Goal: Task Accomplishment & Management: Complete application form

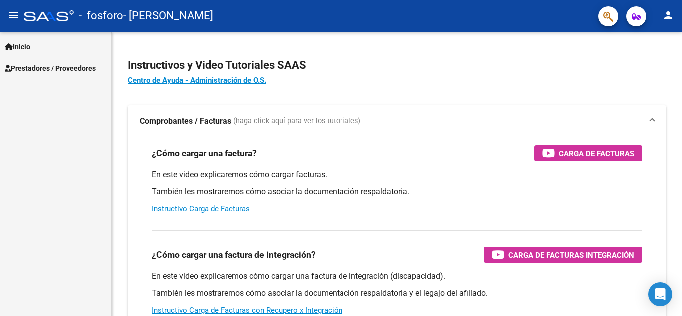
click at [47, 65] on span "Prestadores / Proveedores" at bounding box center [50, 68] width 91 height 11
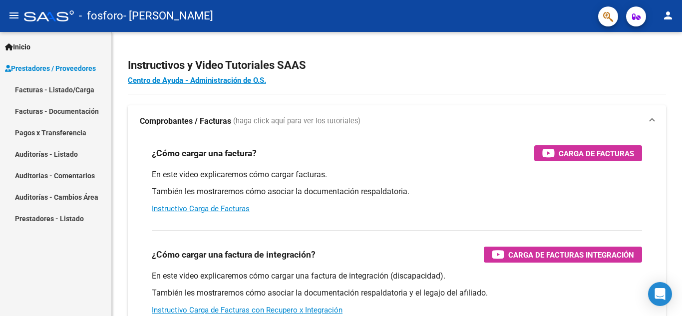
click at [57, 90] on link "Facturas - Listado/Carga" at bounding box center [55, 89] width 111 height 21
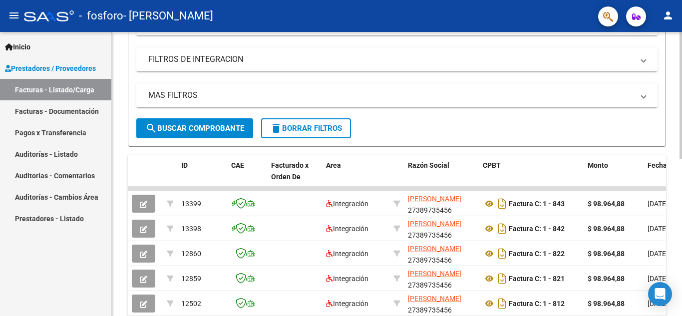
scroll to position [155, 0]
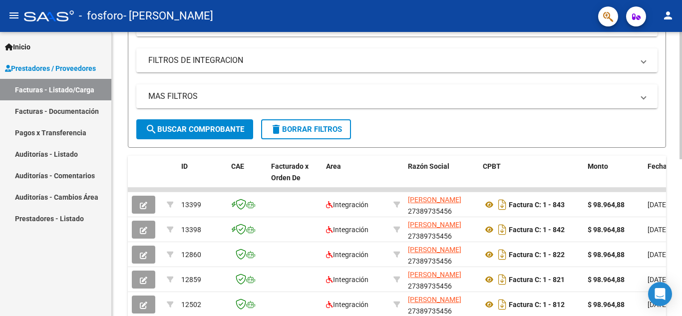
click at [665, 137] on div "Video tutorial PRESTADORES -> Listado de CPBTs Emitidos por Prestadores / Prove…" at bounding box center [398, 189] width 572 height 625
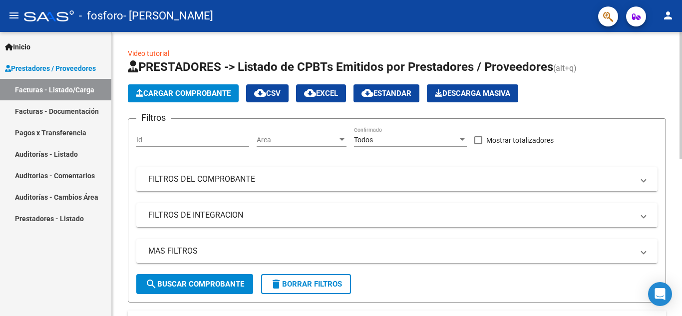
click at [210, 95] on span "Cargar Comprobante" at bounding box center [183, 93] width 95 height 9
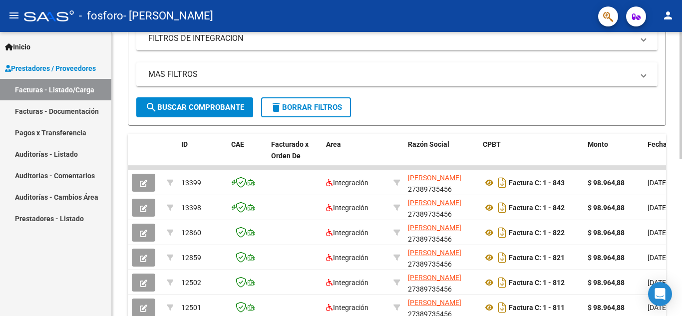
scroll to position [188, 0]
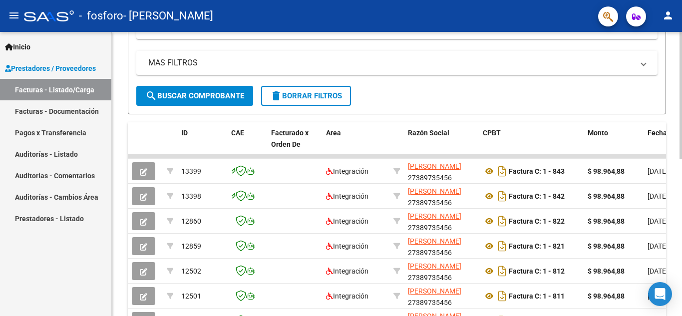
click at [681, 217] on div at bounding box center [680, 181] width 2 height 127
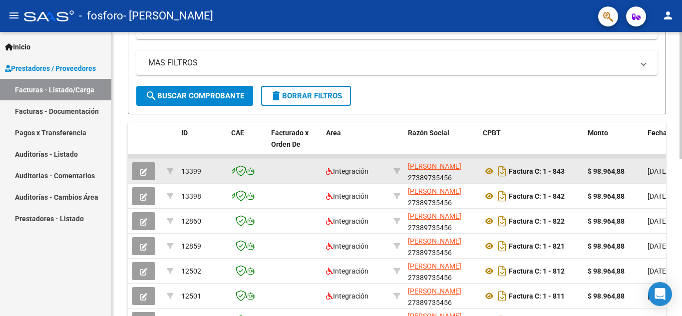
click at [142, 175] on icon "button" at bounding box center [143, 171] width 7 height 7
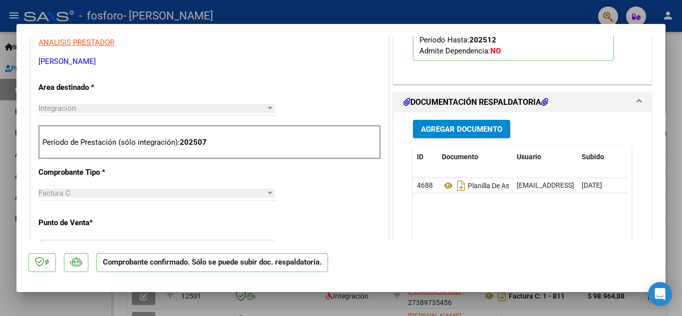
scroll to position [0, 0]
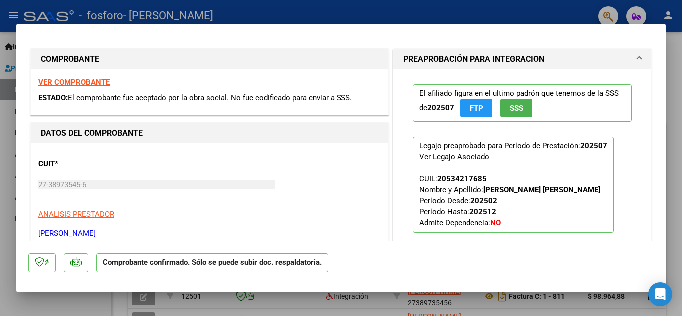
click at [379, 26] on mat-dialog-container "COMPROBANTE VER COMPROBANTE ESTADO: El comprobante fue aceptado por la obra soc…" at bounding box center [340, 158] width 649 height 268
click at [368, 9] on div at bounding box center [341, 158] width 682 height 316
type input "$ 0,00"
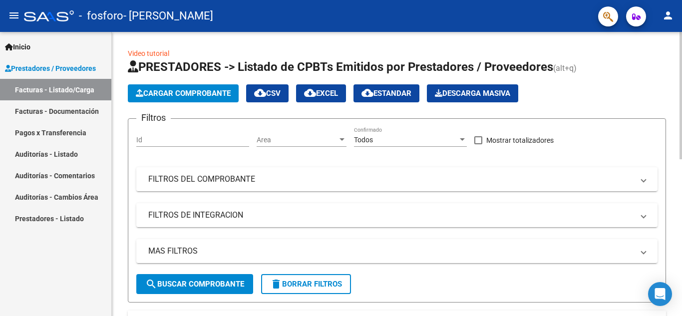
click at [653, 7] on div "menu - fosforo - [PERSON_NAME] person Inicio Instructivos Contacto OS Prestador…" at bounding box center [341, 158] width 682 height 316
click at [189, 99] on button "Cargar Comprobante" at bounding box center [183, 93] width 111 height 18
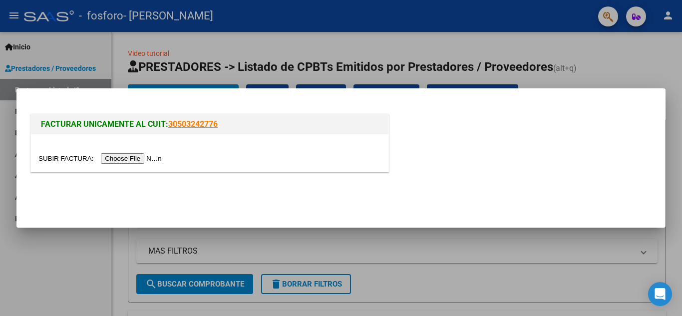
click at [151, 159] on input "file" at bounding box center [101, 158] width 126 height 10
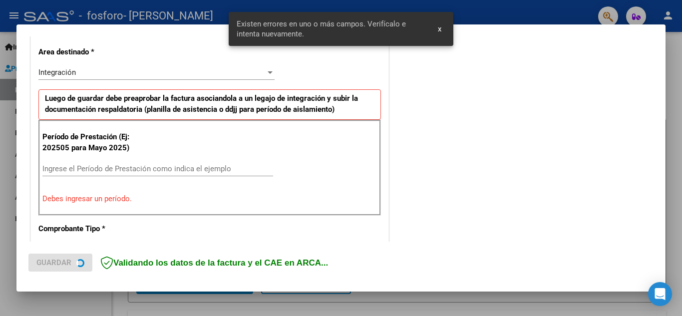
scroll to position [226, 0]
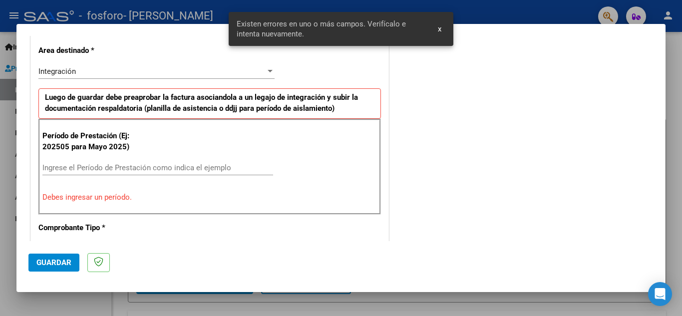
click at [120, 165] on input "Ingrese el Período de Prestación como indica el ejemplo" at bounding box center [157, 167] width 231 height 9
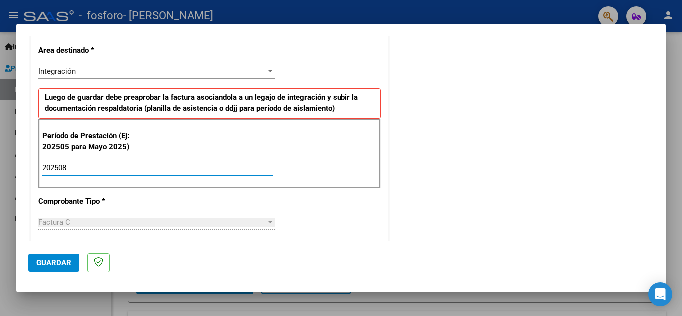
type input "202508"
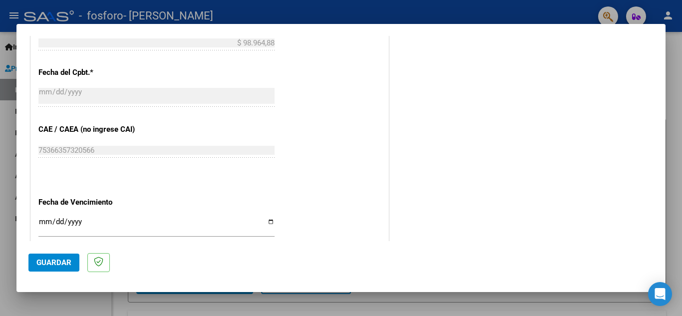
scroll to position [673, 0]
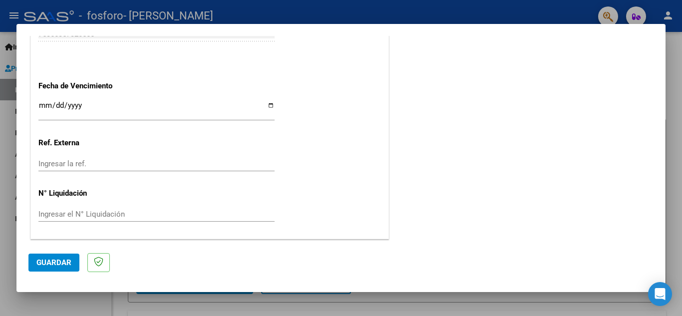
click at [52, 257] on button "Guardar" at bounding box center [53, 263] width 51 height 18
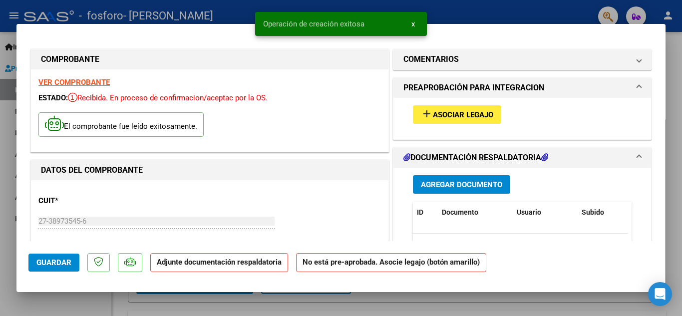
click at [468, 186] on span "Agregar Documento" at bounding box center [461, 184] width 81 height 9
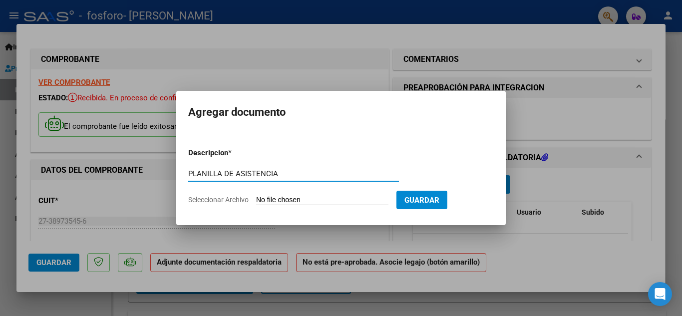
type input "PLANILLA DE ASISTENCIA"
click at [281, 200] on input "Seleccionar Archivo" at bounding box center [322, 200] width 132 height 9
type input "C:\fakepath\WhatsApp Image [DATE] 15.51.00.jpeg"
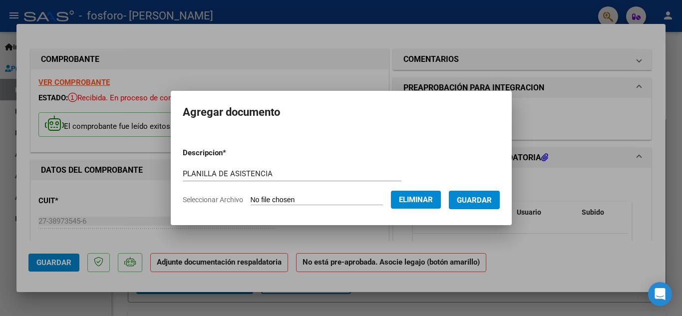
click at [491, 203] on span "Guardar" at bounding box center [474, 200] width 35 height 9
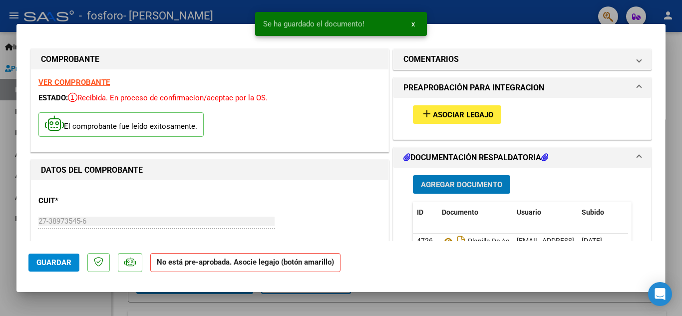
click at [50, 261] on span "Guardar" at bounding box center [53, 262] width 35 height 9
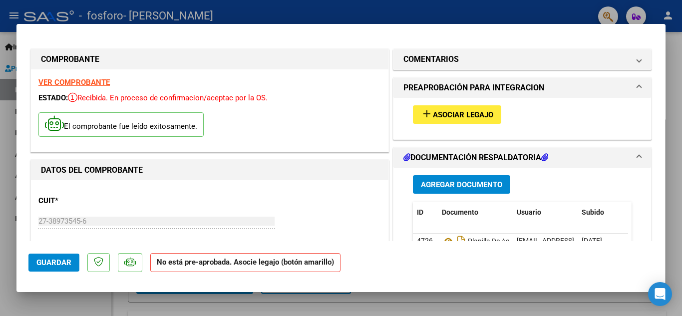
click at [69, 258] on button "Guardar" at bounding box center [53, 263] width 51 height 18
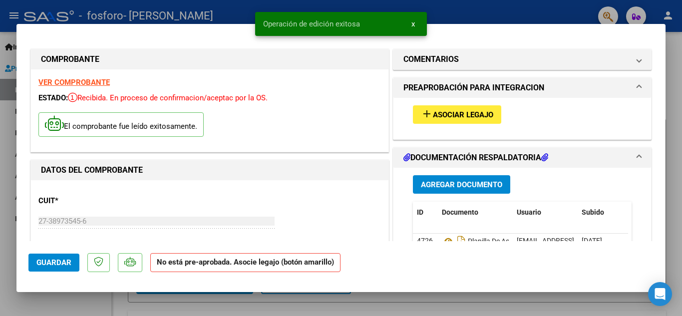
type input "$ 0,00"
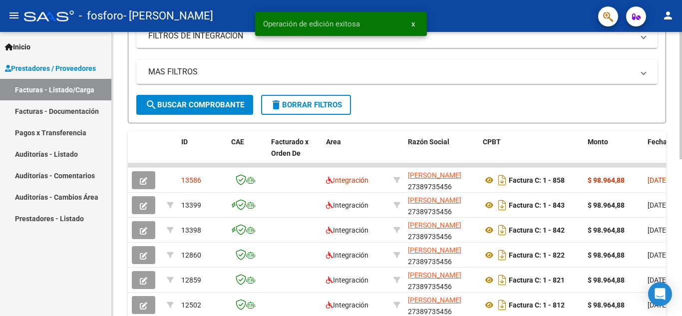
scroll to position [185, 0]
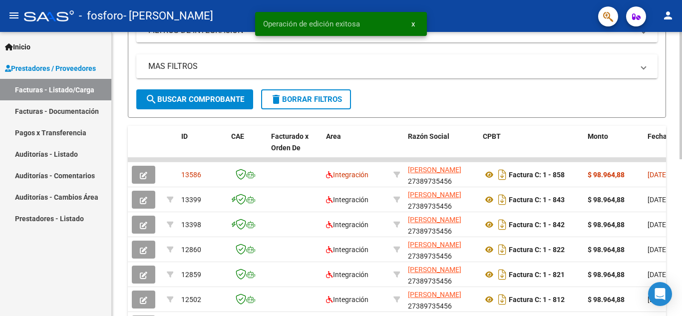
click at [680, 156] on div at bounding box center [680, 180] width 2 height 127
